Goal: Register for event/course

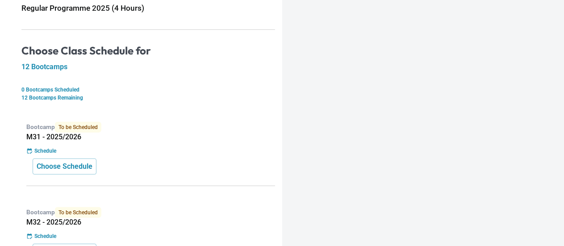
scroll to position [134, 0]
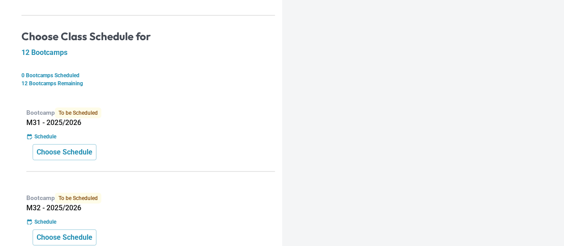
click at [117, 127] on div "Bootcamp To be Scheduled M31 - 2025/2026 Schedule Choose Schedule" at bounding box center [148, 136] width 254 height 71
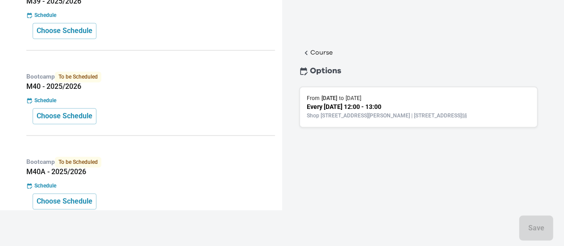
scroll to position [1025, 0]
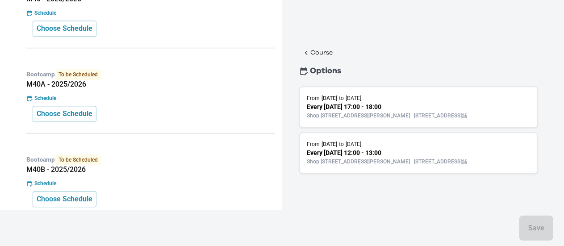
click at [115, 94] on div "Schedule" at bounding box center [150, 98] width 249 height 8
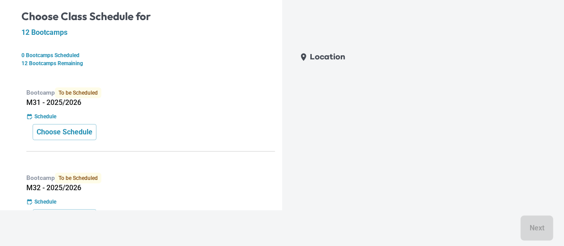
scroll to position [132, 0]
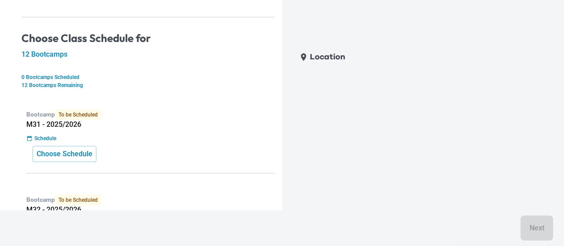
click at [126, 81] on p "12 Bootcamps Remaining" at bounding box center [148, 85] width 254 height 8
click at [156, 152] on div "Choose Schedule" at bounding box center [151, 154] width 236 height 16
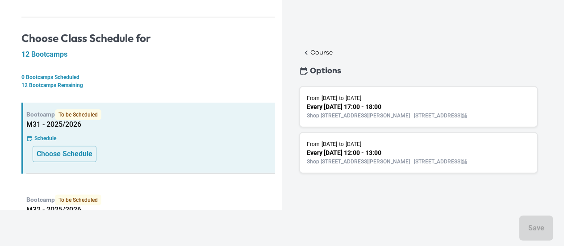
click at [384, 112] on p "Shop [STREET_ADDRESS][PERSON_NAME] | [STREET_ADDRESS]舖" at bounding box center [418, 116] width 223 height 8
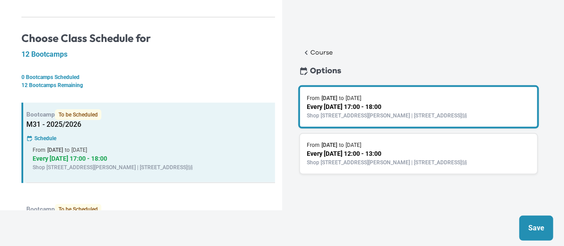
click at [530, 229] on p "Save" at bounding box center [536, 228] width 16 height 11
click at [524, 227] on button "Save" at bounding box center [536, 228] width 34 height 25
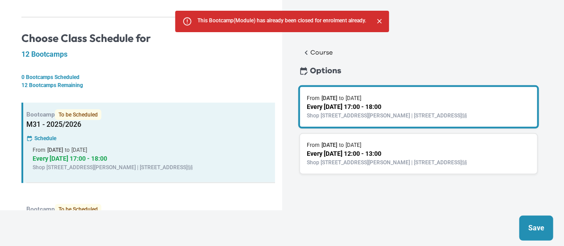
click at [403, 117] on p "Shop [STREET_ADDRESS][PERSON_NAME] | [STREET_ADDRESS]舖" at bounding box center [418, 116] width 223 height 8
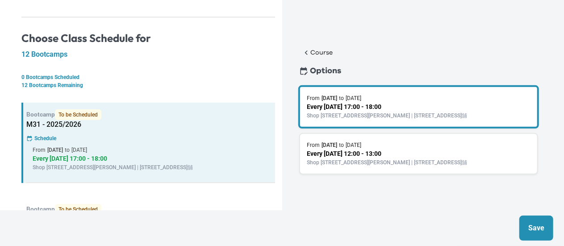
click at [531, 224] on p "Save" at bounding box center [536, 228] width 16 height 11
click at [397, 109] on p "Every [DATE] 17:00 - 18:00" at bounding box center [418, 106] width 223 height 9
click at [550, 239] on button "Save" at bounding box center [536, 228] width 34 height 25
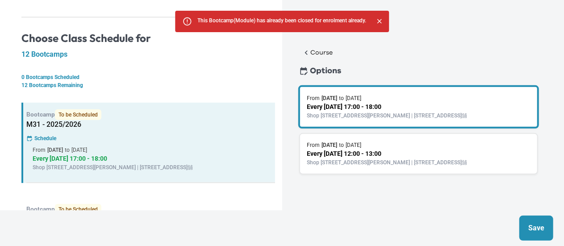
click at [549, 237] on button "Save" at bounding box center [536, 228] width 34 height 25
click at [546, 233] on button "Save" at bounding box center [536, 228] width 34 height 25
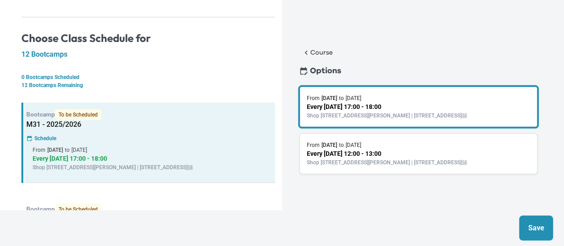
click at [535, 227] on p "Save" at bounding box center [536, 228] width 16 height 11
click at [534, 234] on button "Save" at bounding box center [536, 228] width 34 height 25
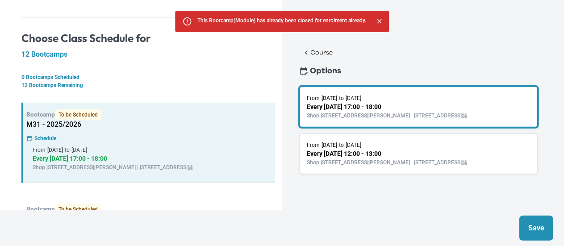
click at [533, 234] on button "Save" at bounding box center [536, 228] width 34 height 25
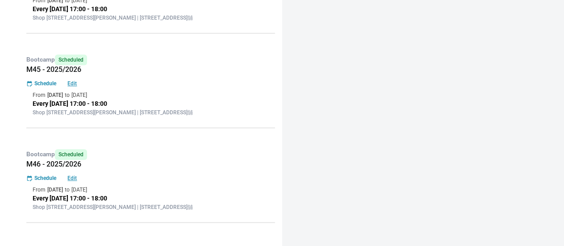
scroll to position [1186, 0]
